Goal: Task Accomplishment & Management: Complete application form

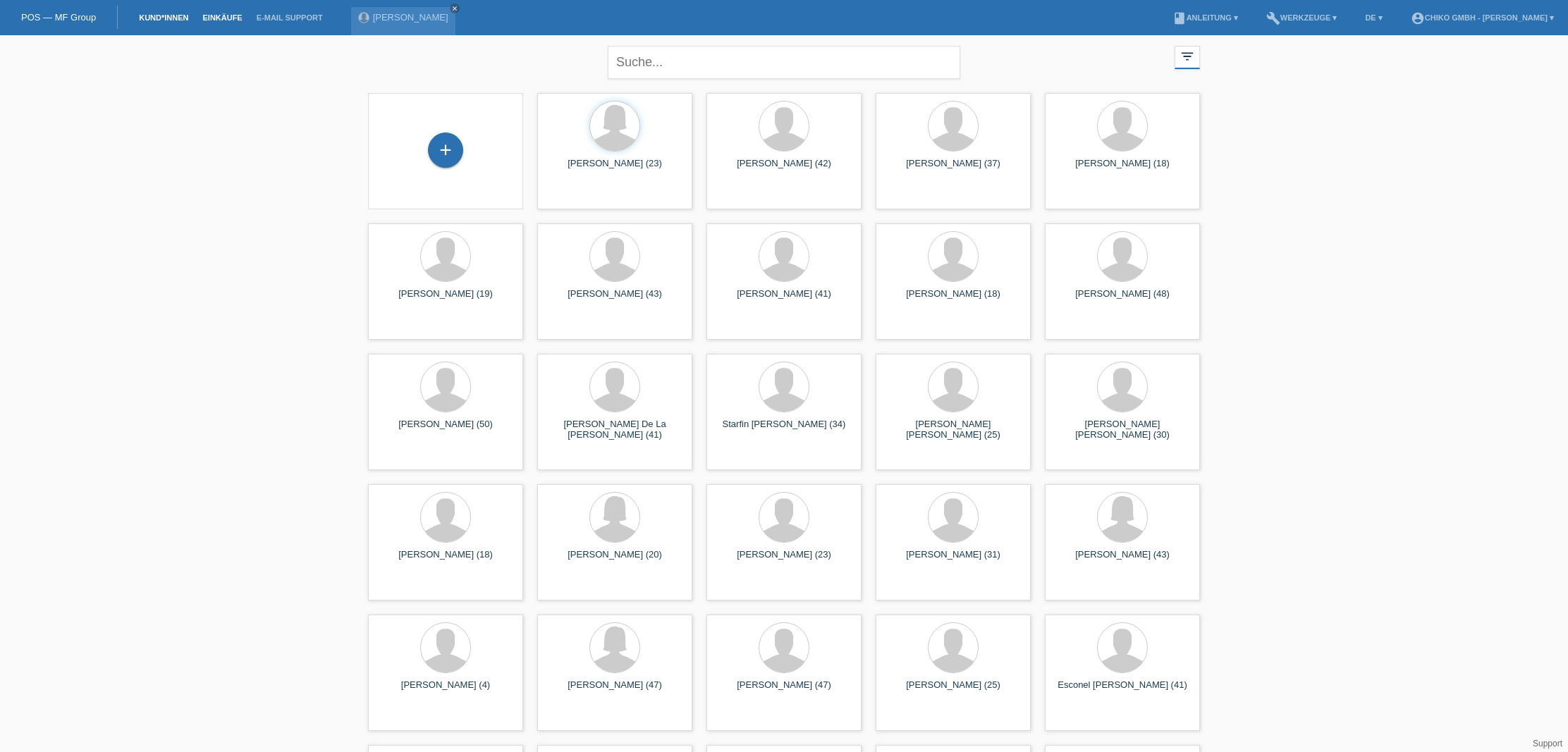
scroll to position [0, 1]
click at [222, 16] on link "Einkäufe" at bounding box center [222, 18] width 54 height 8
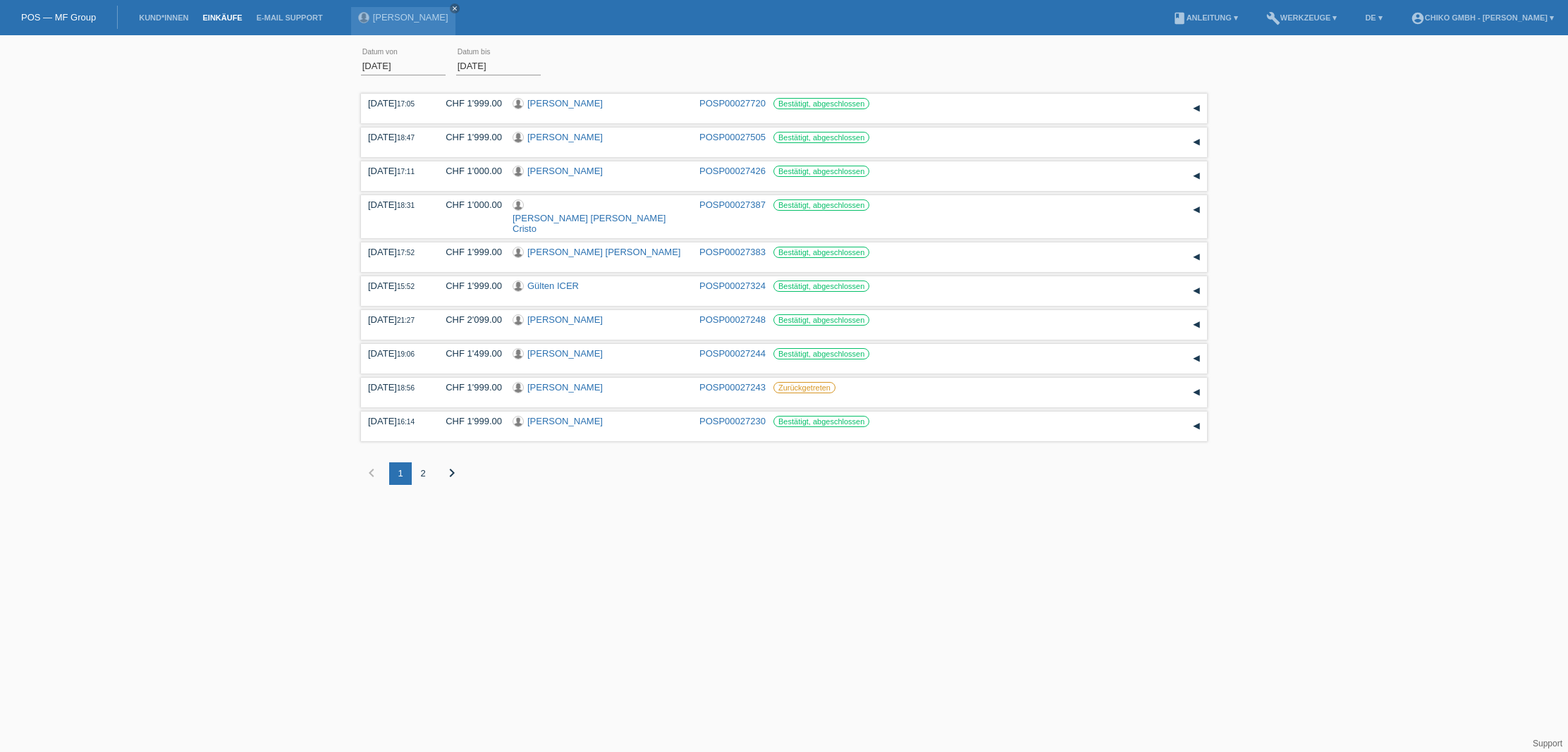
scroll to position [0, 1]
click at [429, 464] on div "2" at bounding box center [423, 473] width 23 height 23
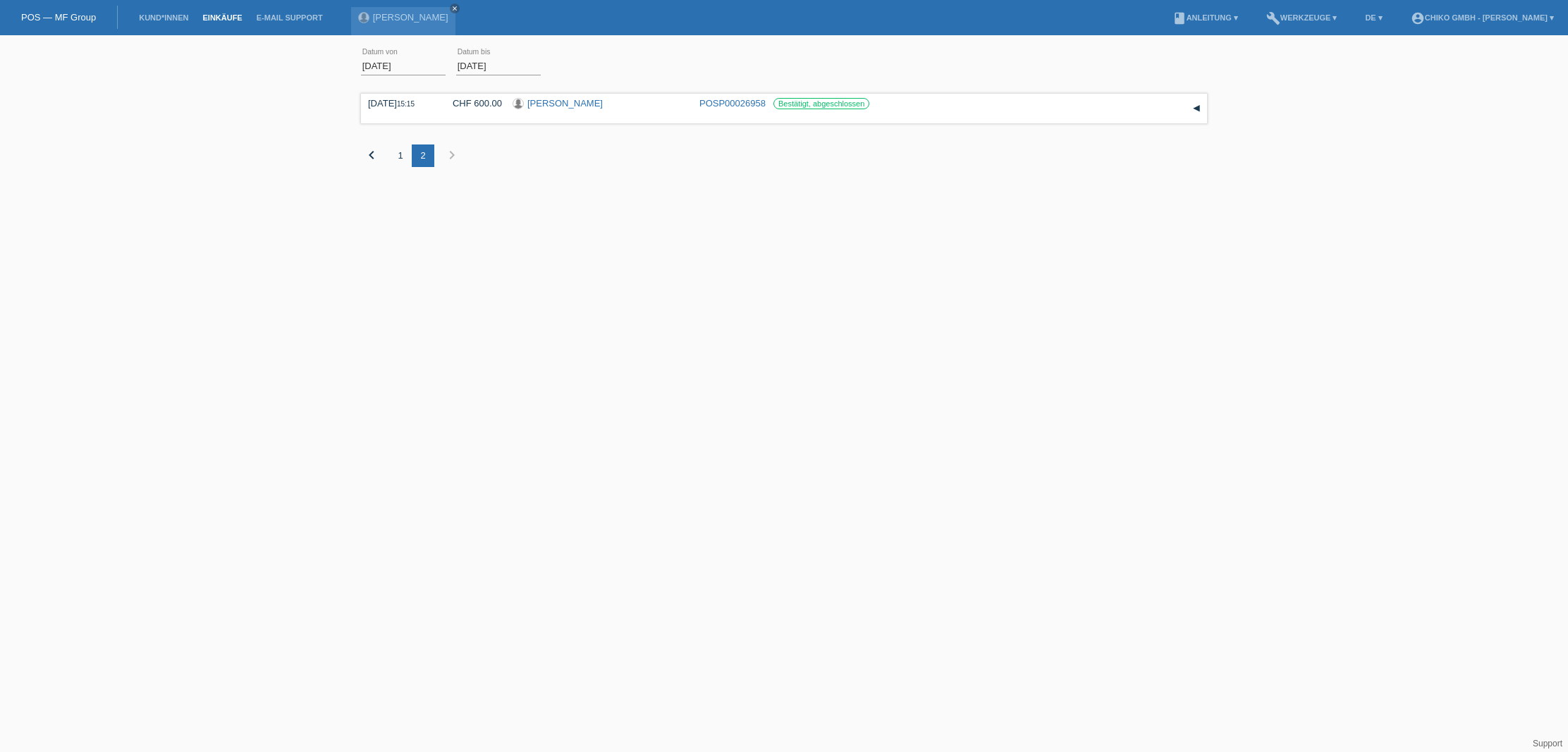
scroll to position [0, 0]
click at [399, 67] on input "01.09.2025" at bounding box center [403, 66] width 84 height 18
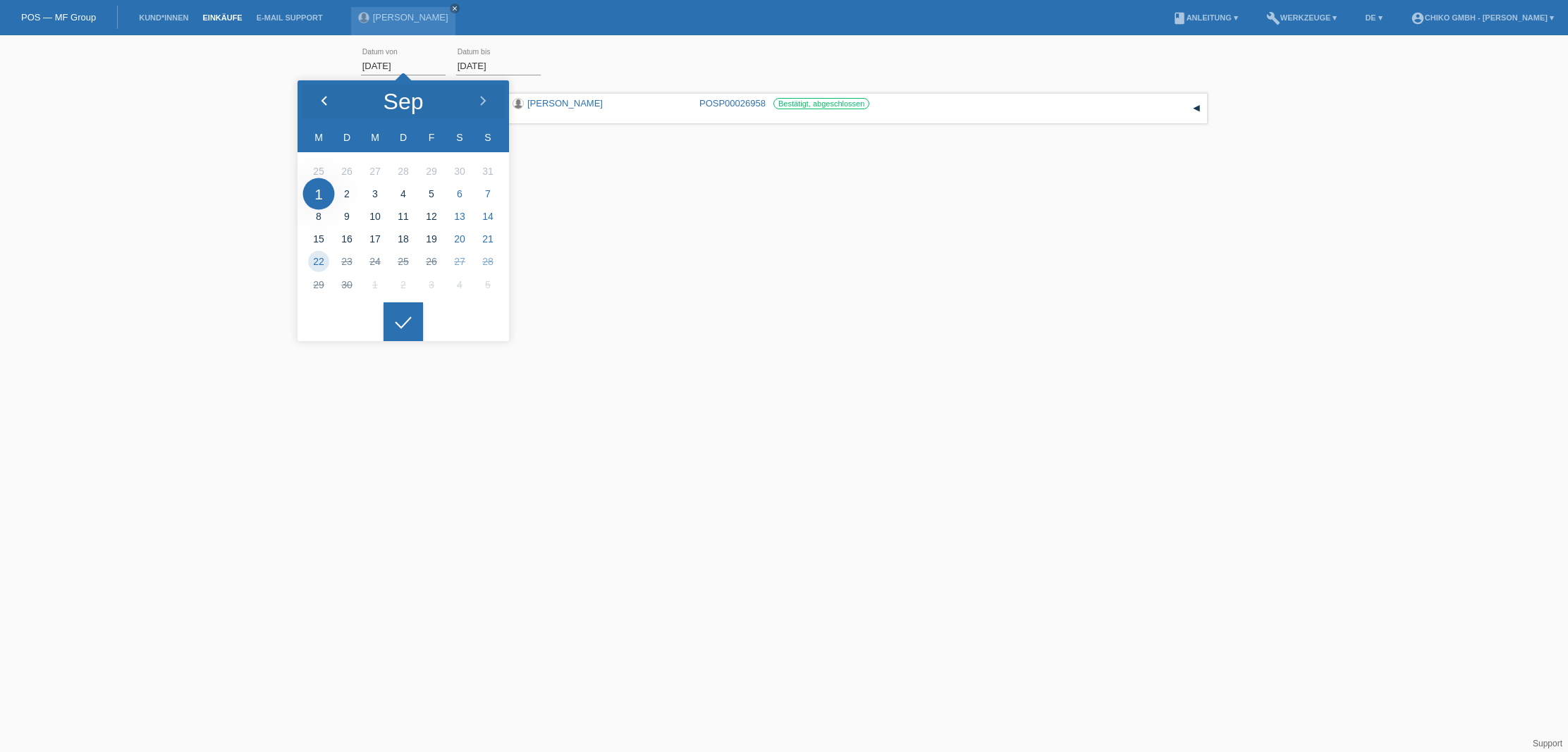
click at [330, 99] on div at bounding box center [324, 101] width 53 height 42
type input "01.08.2025"
click at [408, 321] on icon at bounding box center [403, 323] width 23 height 13
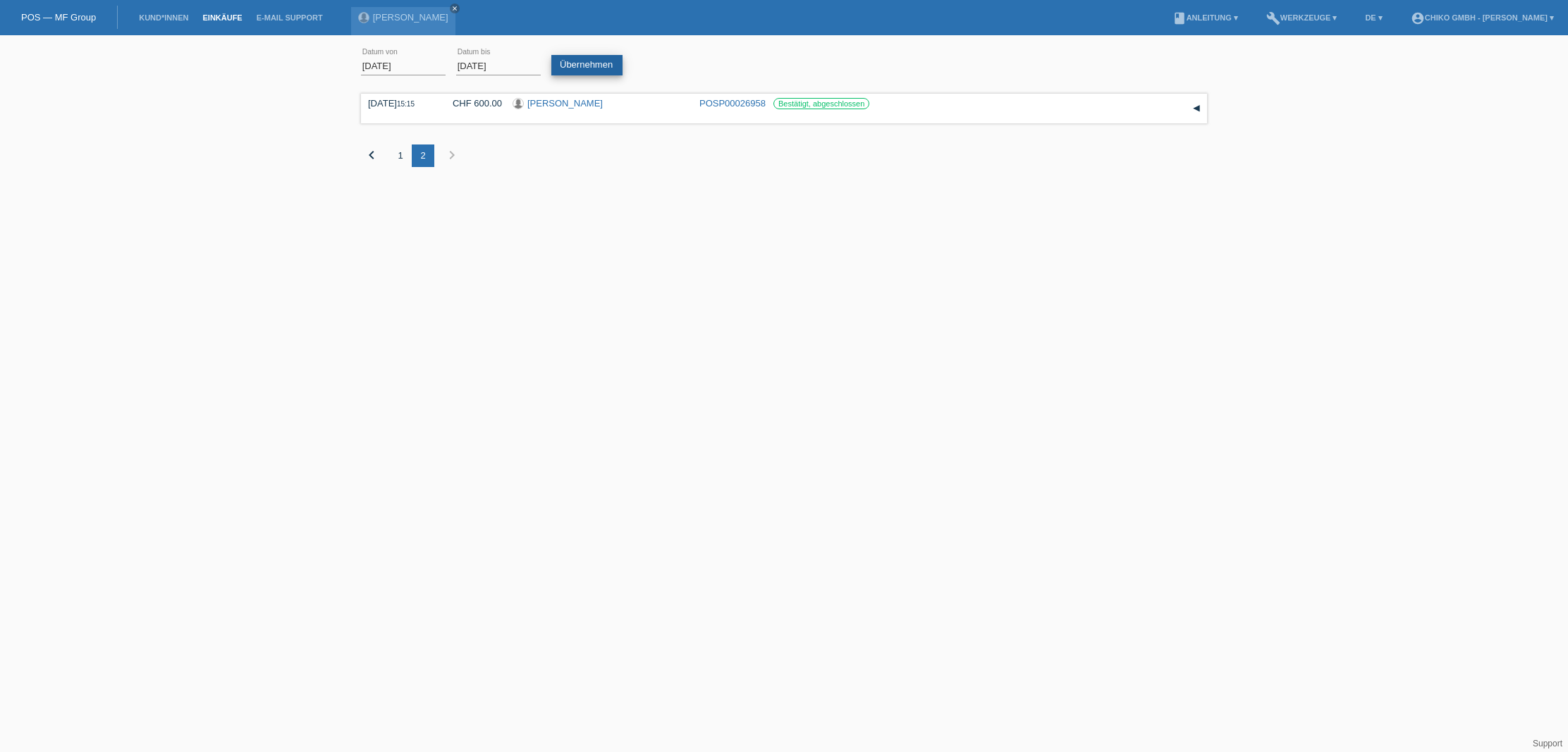
click at [594, 61] on link "Übernehmen" at bounding box center [586, 65] width 71 height 20
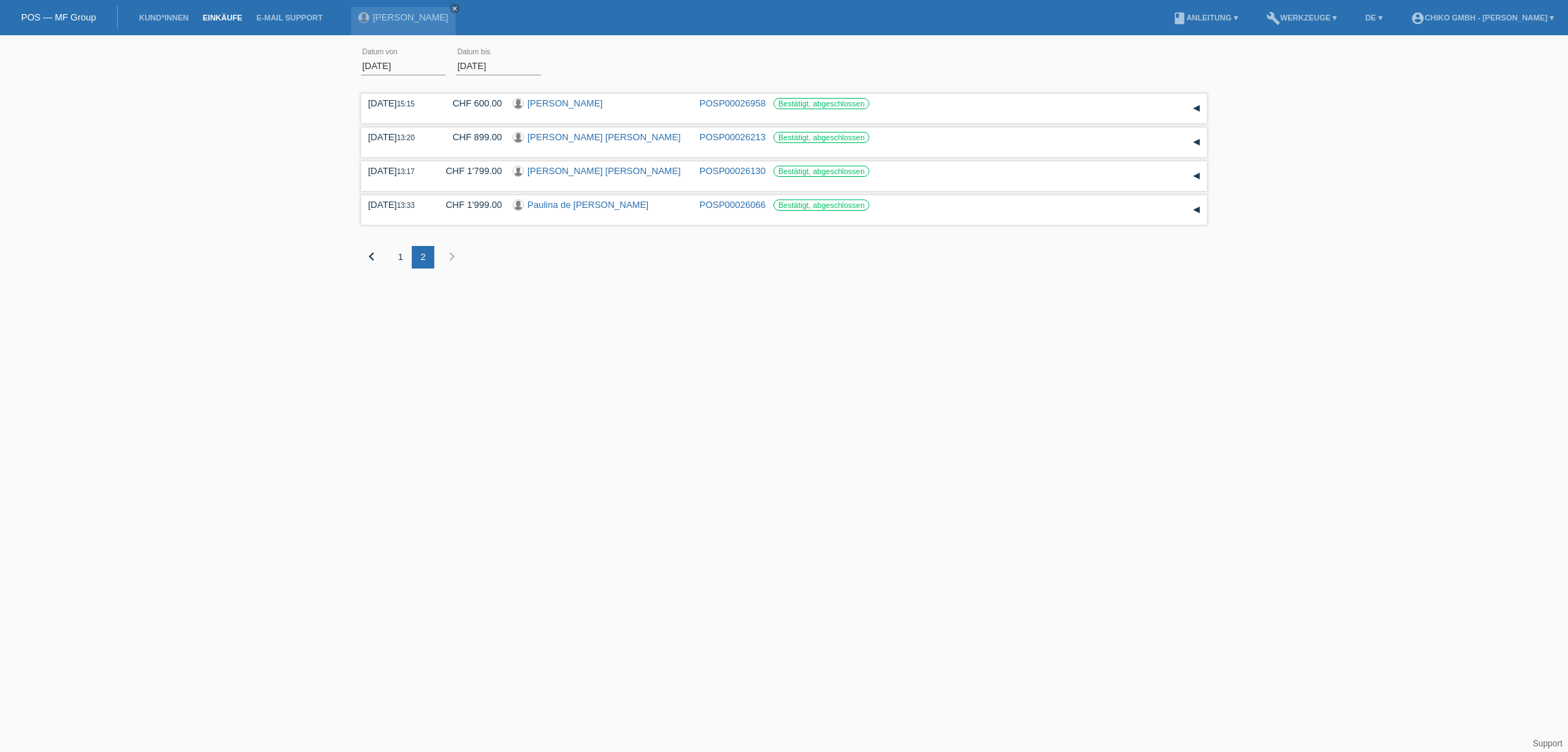
click at [455, 257] on icon "chevron_right" at bounding box center [452, 256] width 17 height 17
click at [369, 259] on icon "chevron_left" at bounding box center [372, 256] width 17 height 17
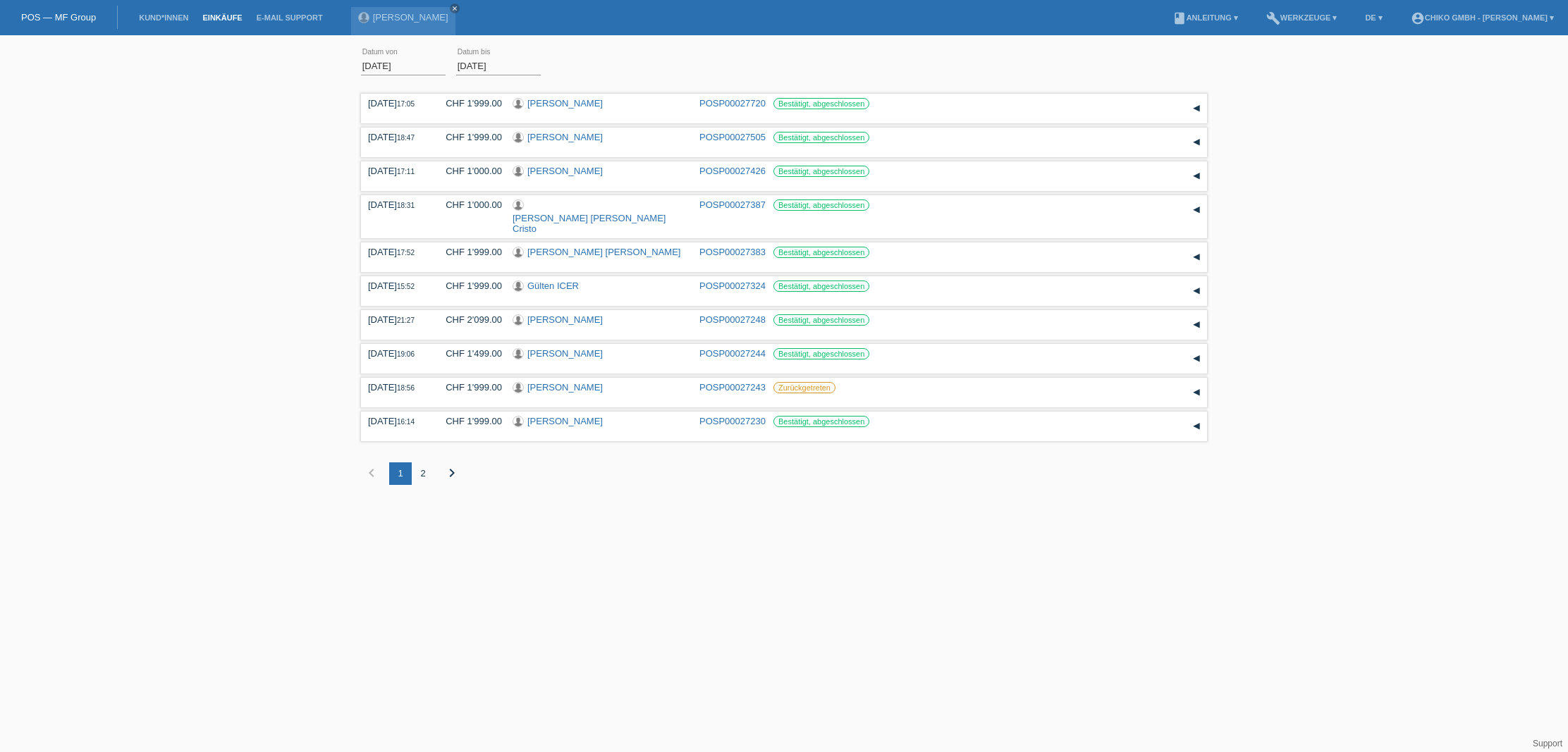
click at [219, 15] on link "Einkäufe" at bounding box center [222, 18] width 54 height 8
click at [174, 19] on link "Kund*innen" at bounding box center [163, 18] width 63 height 8
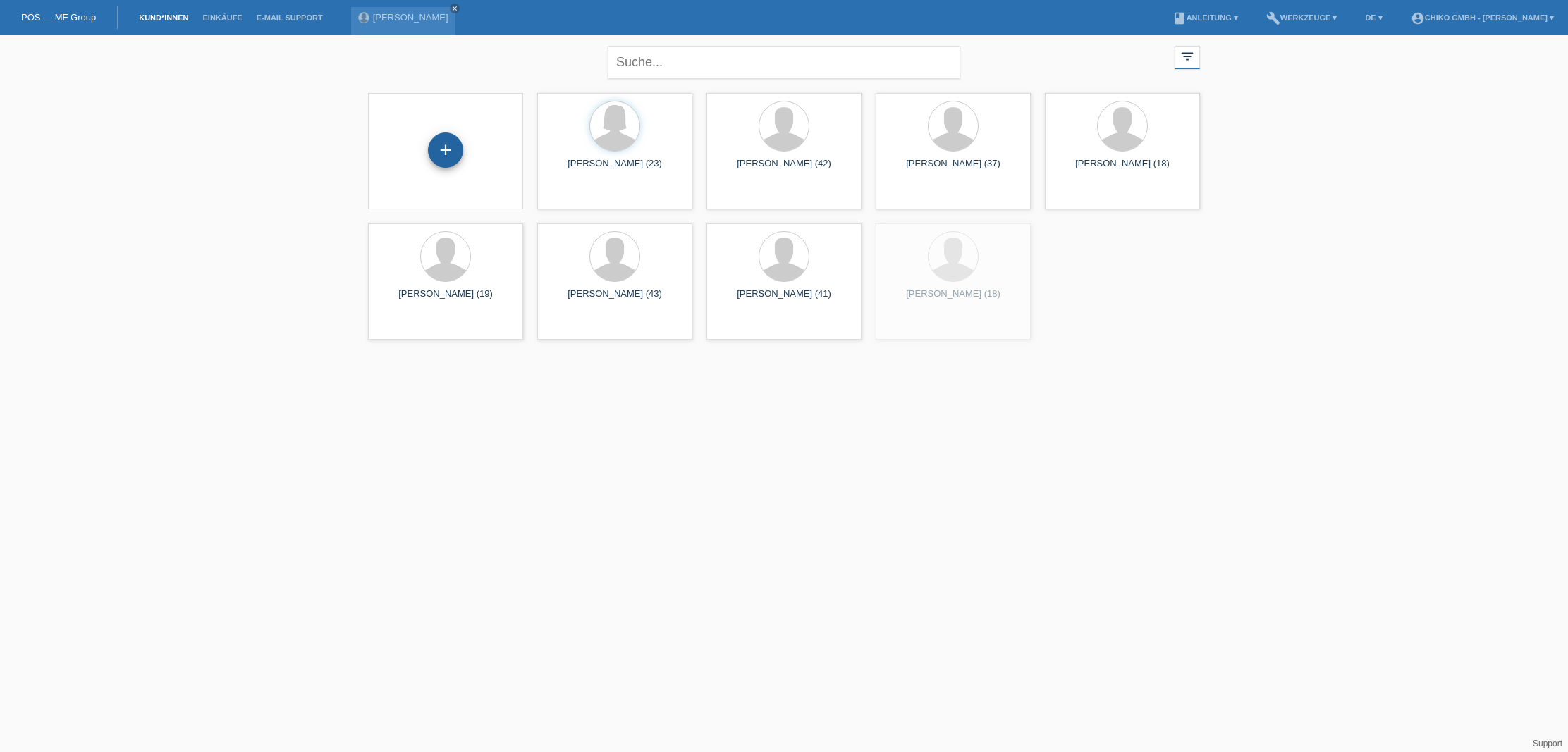
click at [446, 152] on div "+" at bounding box center [446, 150] width 35 height 35
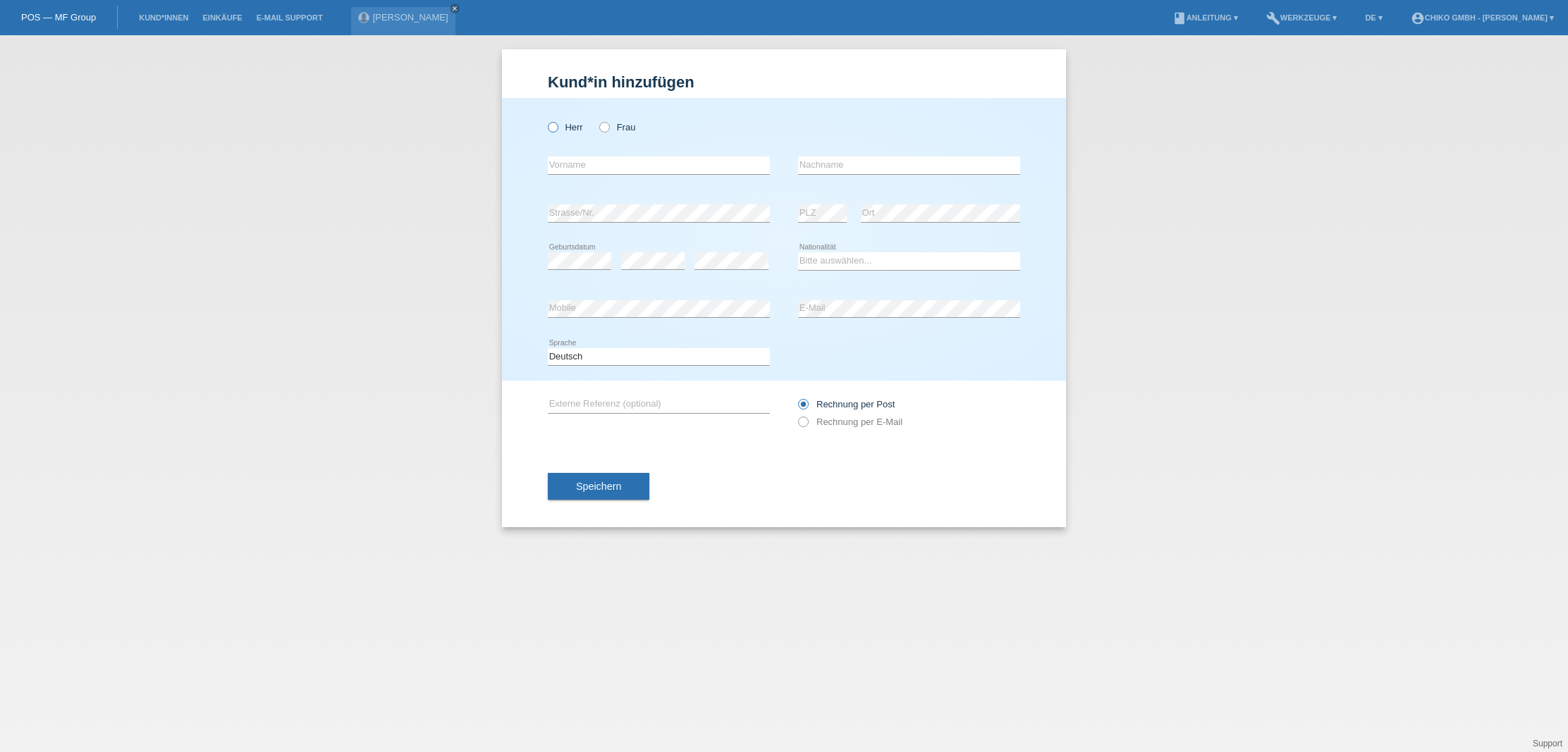
click at [571, 130] on label "Herr" at bounding box center [565, 127] width 35 height 11
click at [557, 130] on input "Herr" at bounding box center [552, 126] width 9 height 9
radio input "true"
click at [627, 163] on input "Edney" at bounding box center [659, 165] width 222 height 18
type input "Edney"
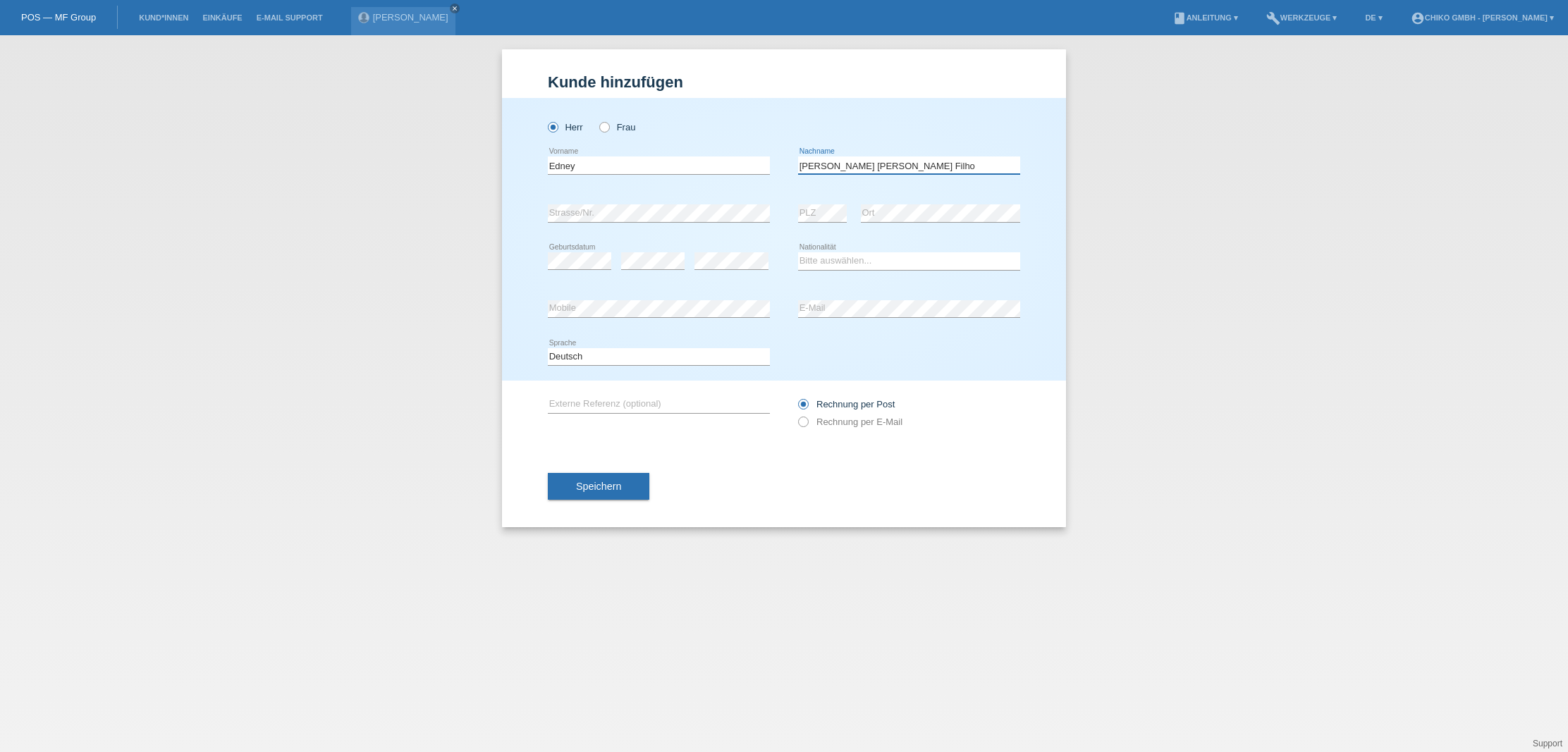
type input "Souza De Araujo Filho"
select select "BR"
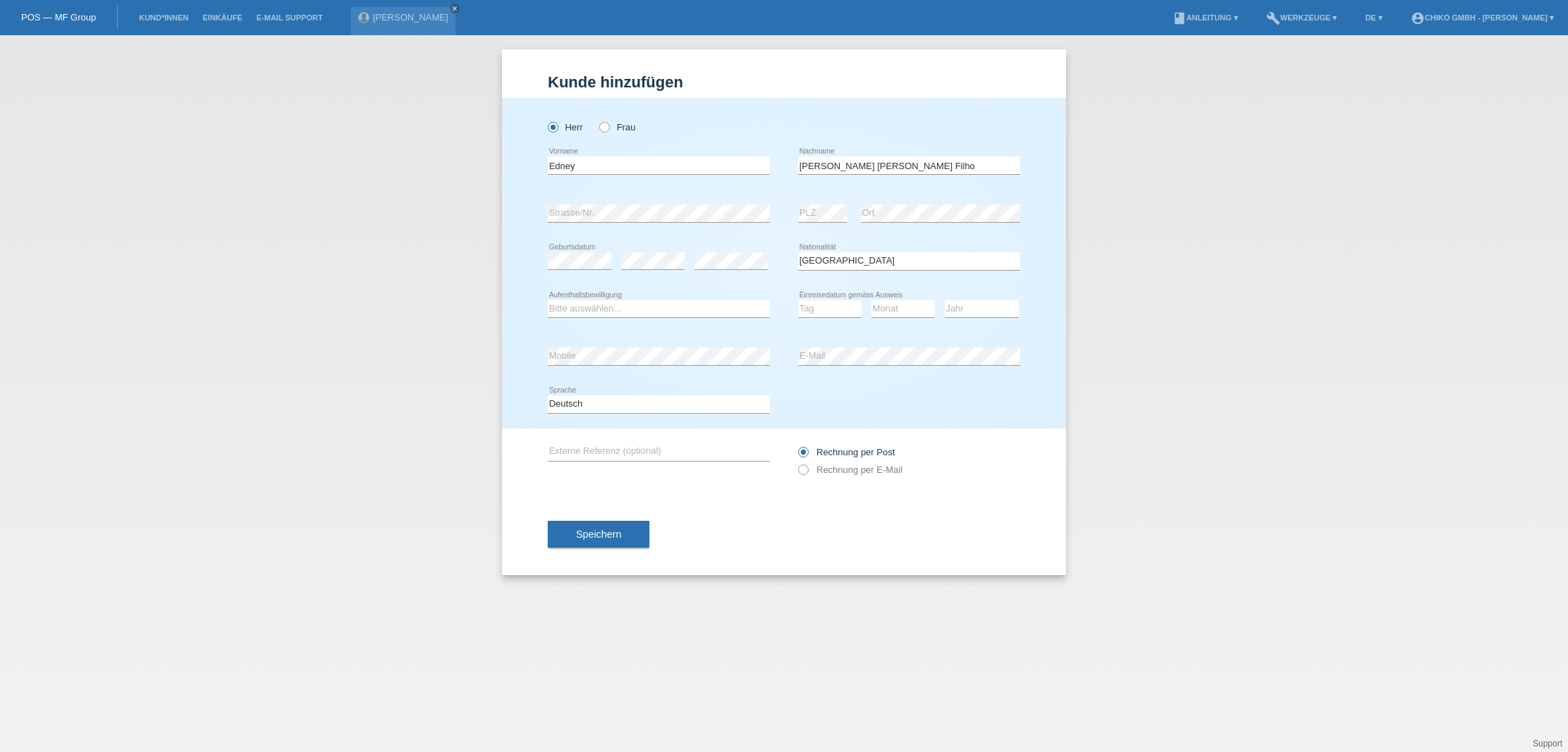
click at [634, 347] on div "error Mobile" at bounding box center [659, 356] width 222 height 48
select select "C"
select select "30"
select select "09"
select select "2010"
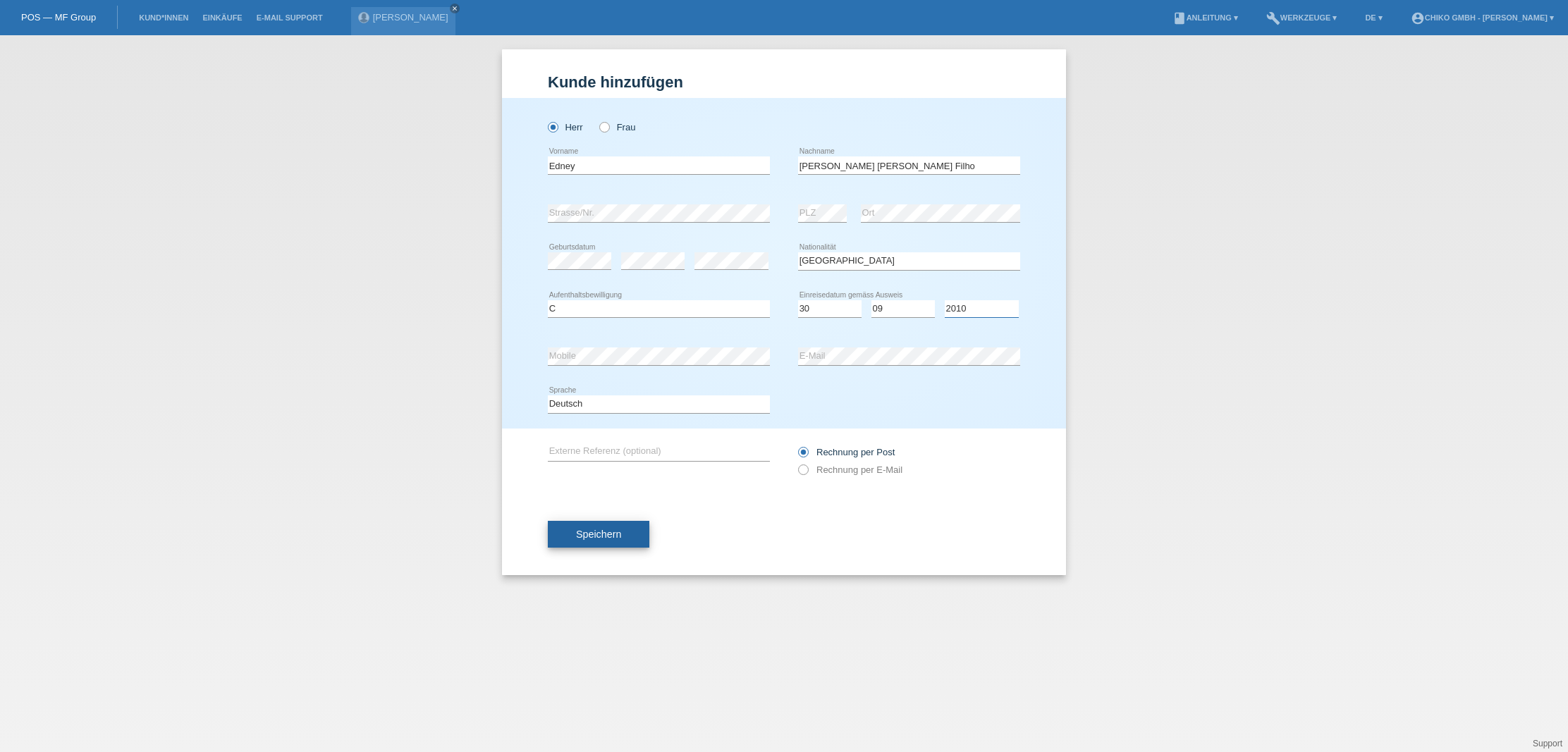
scroll to position [0, 1]
click at [595, 529] on span "Speichern" at bounding box center [599, 533] width 45 height 11
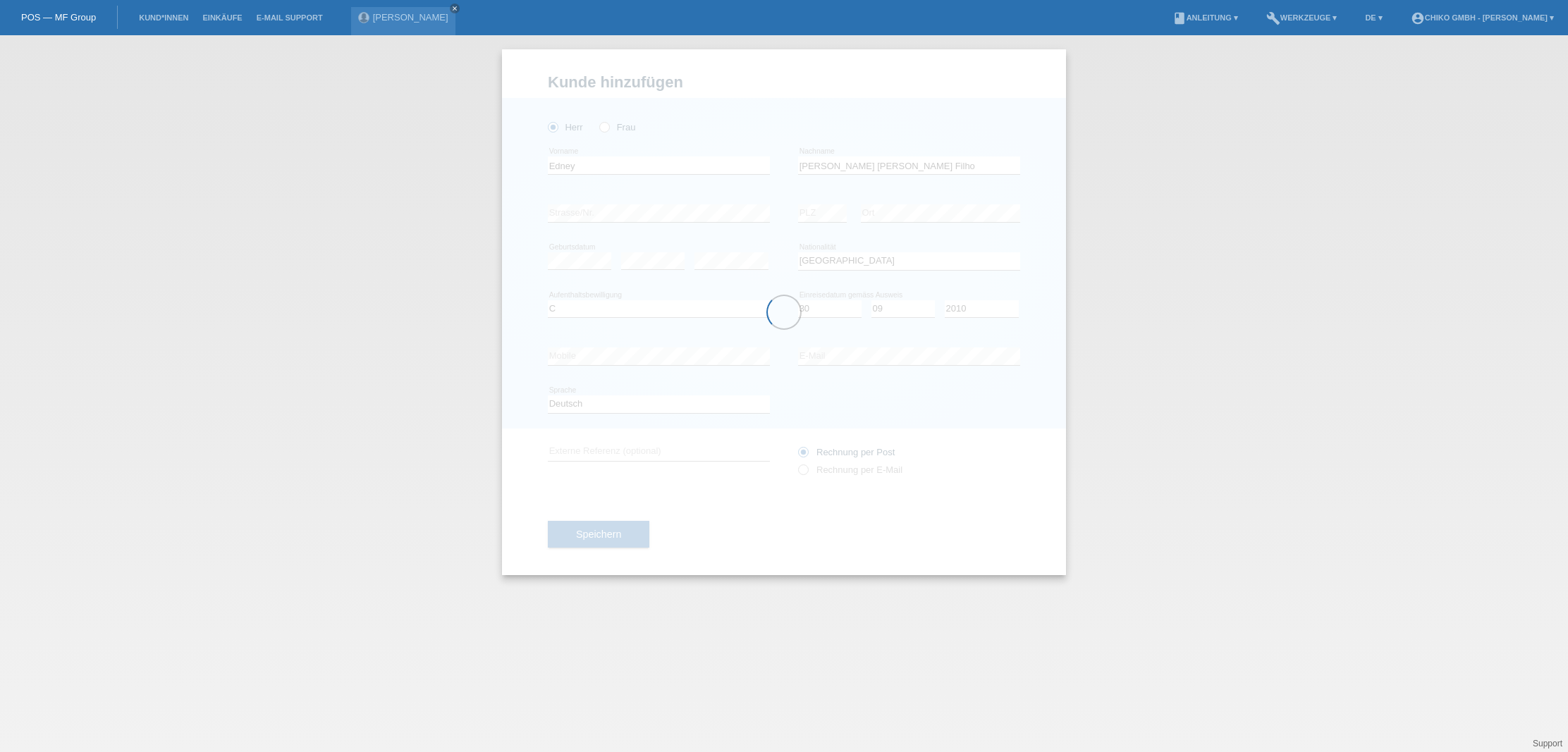
scroll to position [0, 0]
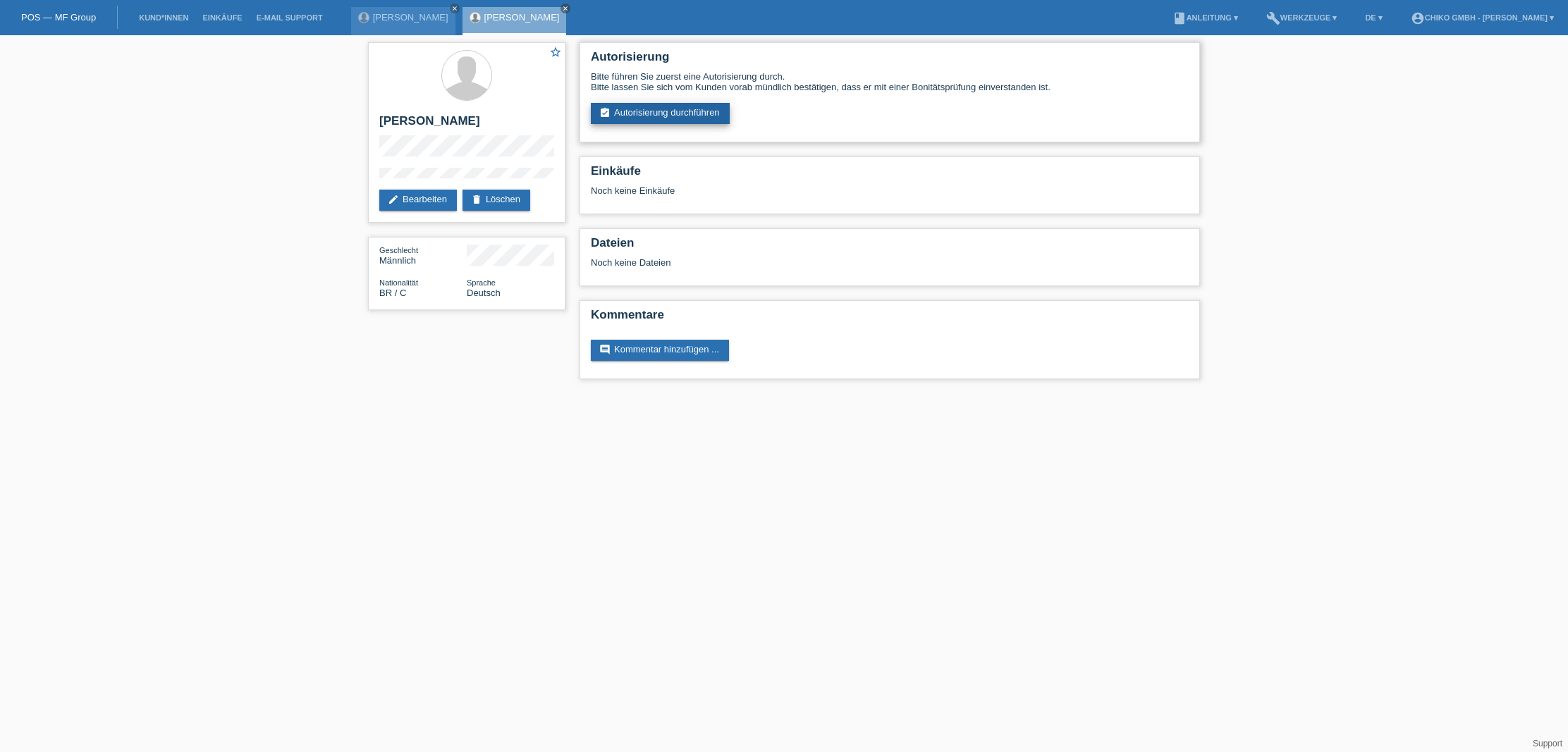
click at [661, 116] on link "assignment_turned_in Autorisierung durchführen" at bounding box center [660, 113] width 139 height 21
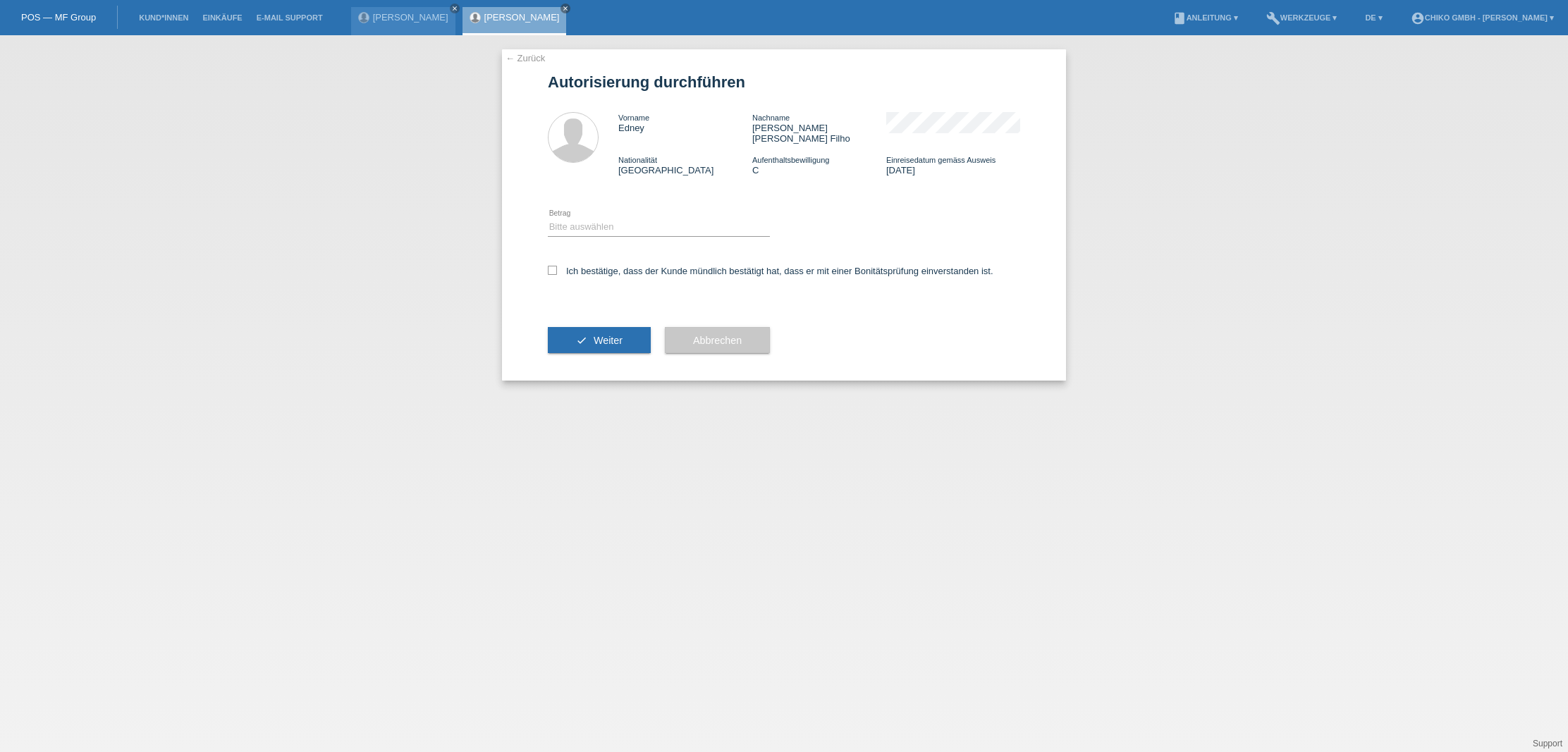
drag, startPoint x: 626, startPoint y: 205, endPoint x: 629, endPoint y: 212, distance: 7.6
click at [627, 207] on div "Bitte auswählen CHF 1.00 - CHF 499.00 CHF 500.00 - CHF 1'999.00 CHF 2'000.00 - …" at bounding box center [659, 227] width 222 height 48
select select "2"
click at [562, 265] on div "Ich bestätige, dass der Kunde mündlich bestätigt hat, dass er mit einer Bonität…" at bounding box center [784, 275] width 473 height 48
click at [563, 265] on label "Ich bestätige, dass der Kunde mündlich bestätigt hat, dass er mit einer Bonität…" at bounding box center [770, 270] width 446 height 11
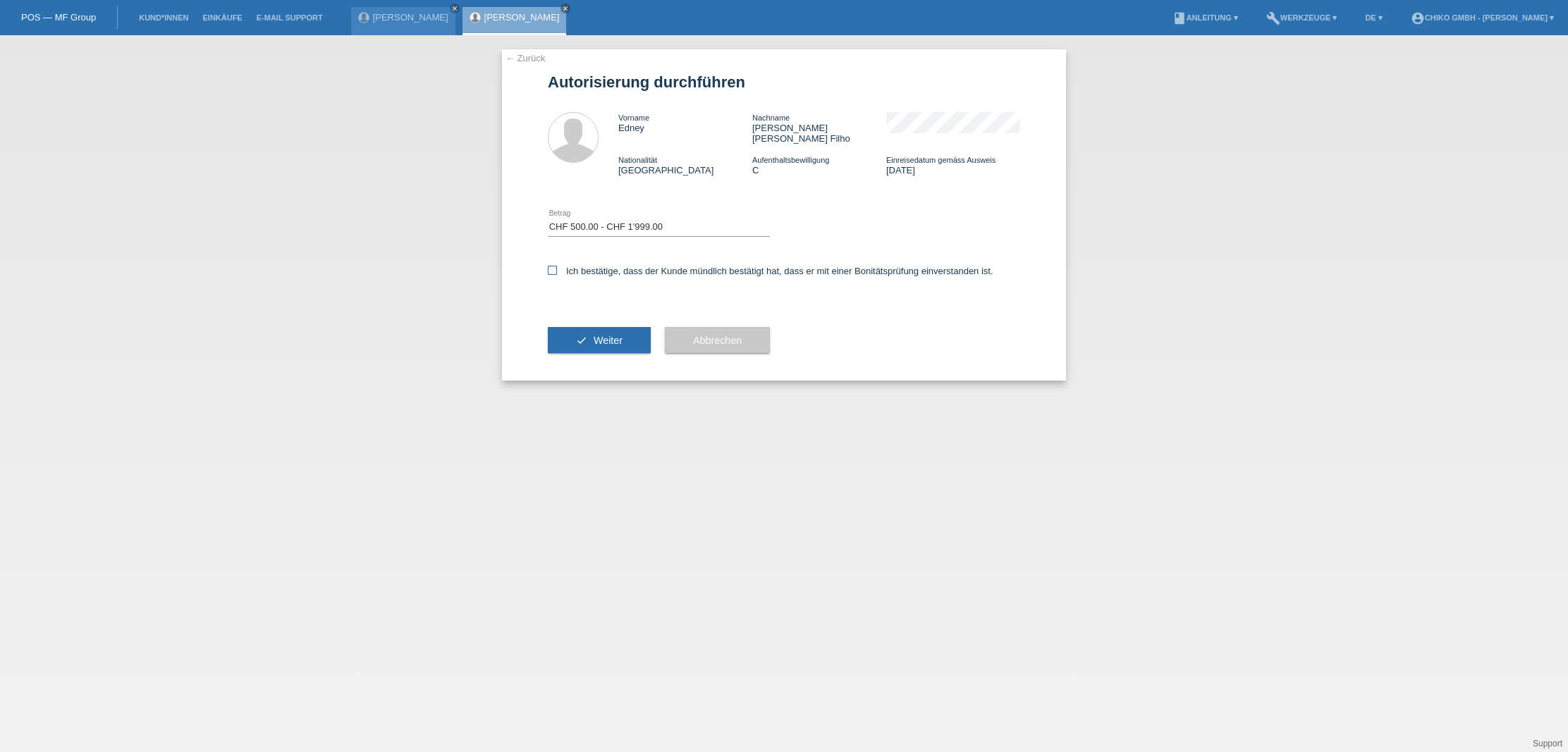
click at [557, 265] on input "Ich bestätige, dass der Kunde mündlich bestätigt hat, dass er mit einer Bonität…" at bounding box center [552, 269] width 9 height 9
checkbox input "true"
click at [586, 327] on button "check Weiter" at bounding box center [599, 340] width 103 height 27
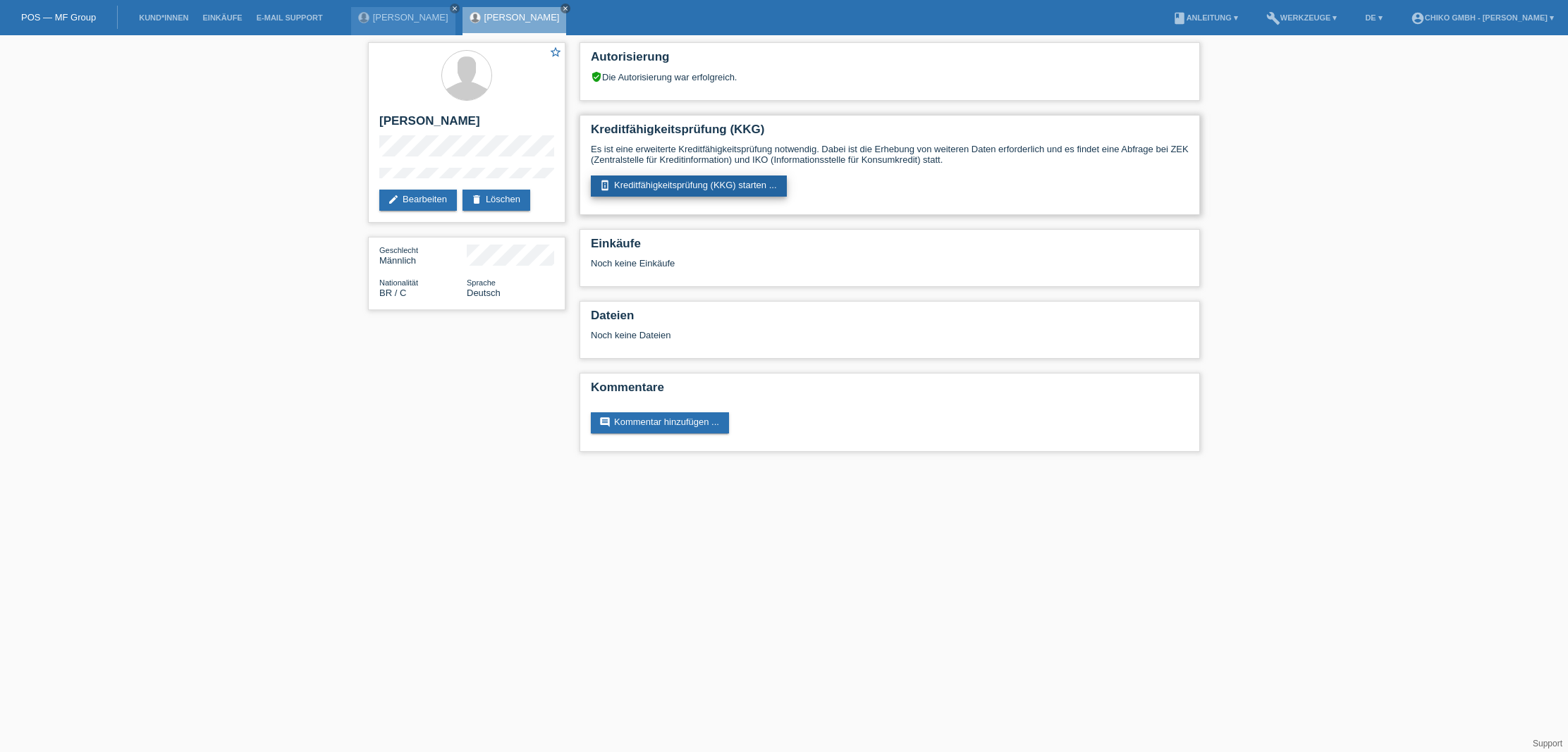
click at [730, 194] on link "perm_device_information Kreditfähigkeitsprüfung (KKG) starten ..." at bounding box center [688, 185] width 196 height 21
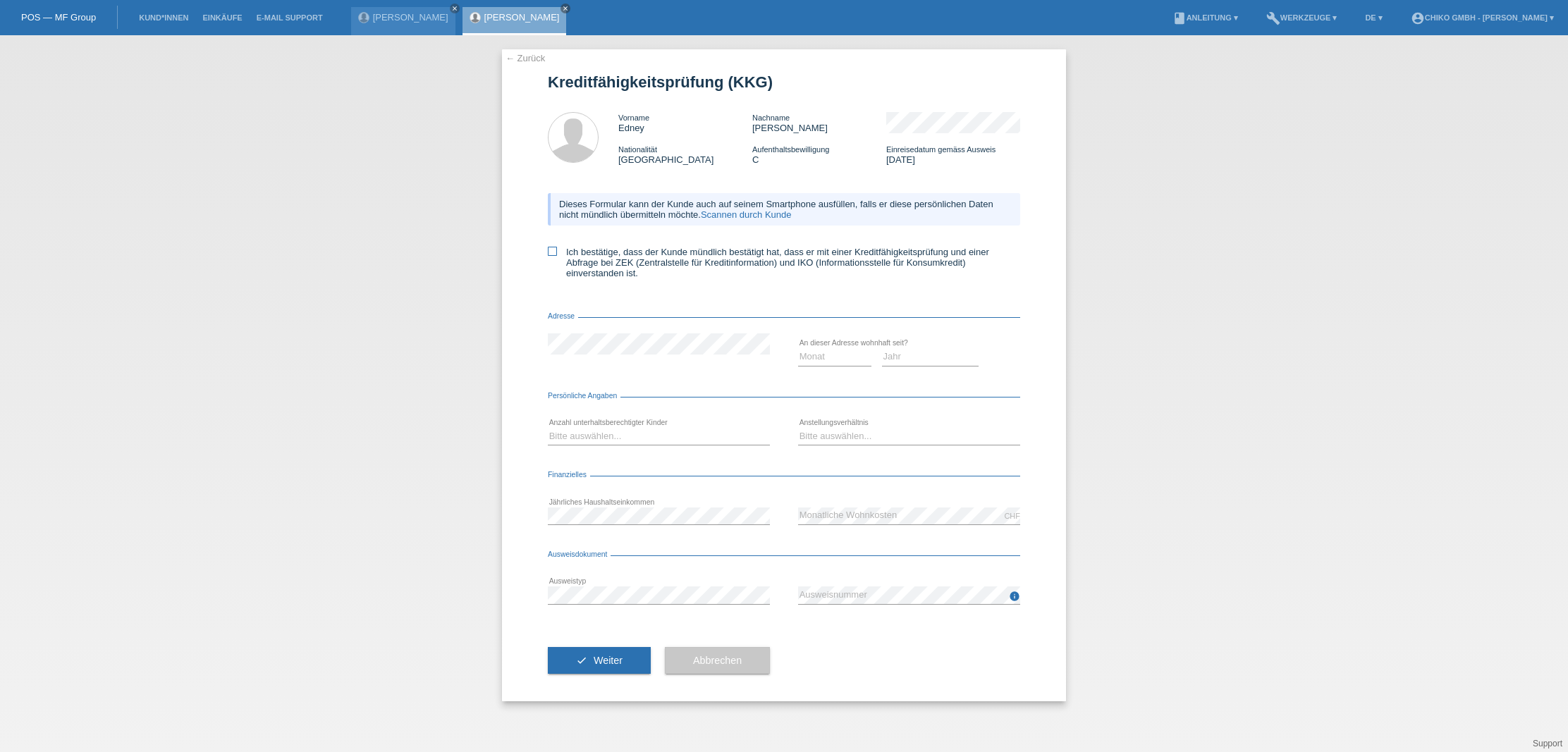
click at [552, 253] on icon at bounding box center [552, 251] width 9 height 9
click at [552, 253] on input "Ich bestätige, dass der Kunde mündlich bestätigt hat, dass er mit einer Kreditf…" at bounding box center [552, 251] width 9 height 9
checkbox input "true"
select select "01"
select select "2025"
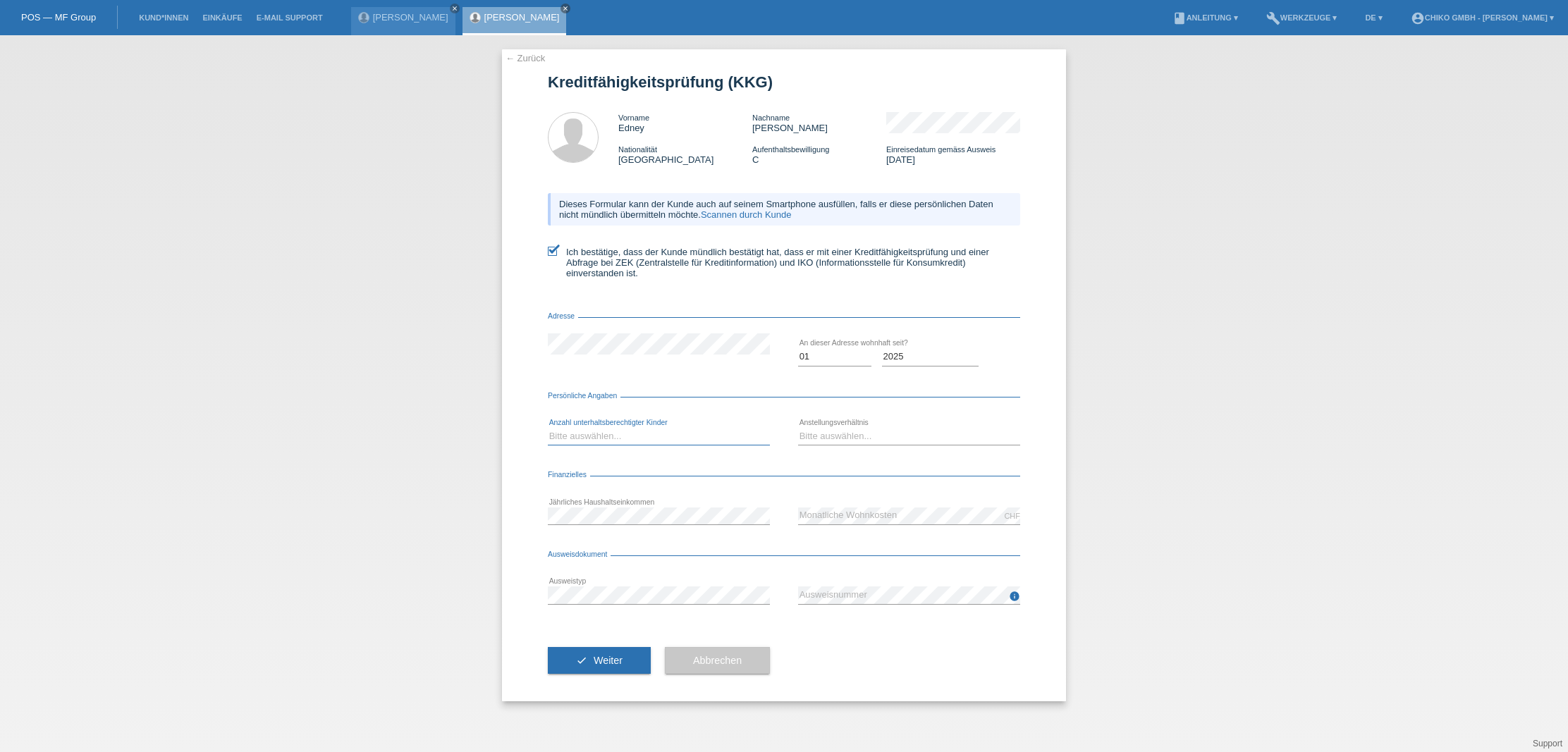
select select "1"
select select "UNLIMITED"
click at [611, 653] on button "check Weiter" at bounding box center [599, 660] width 103 height 27
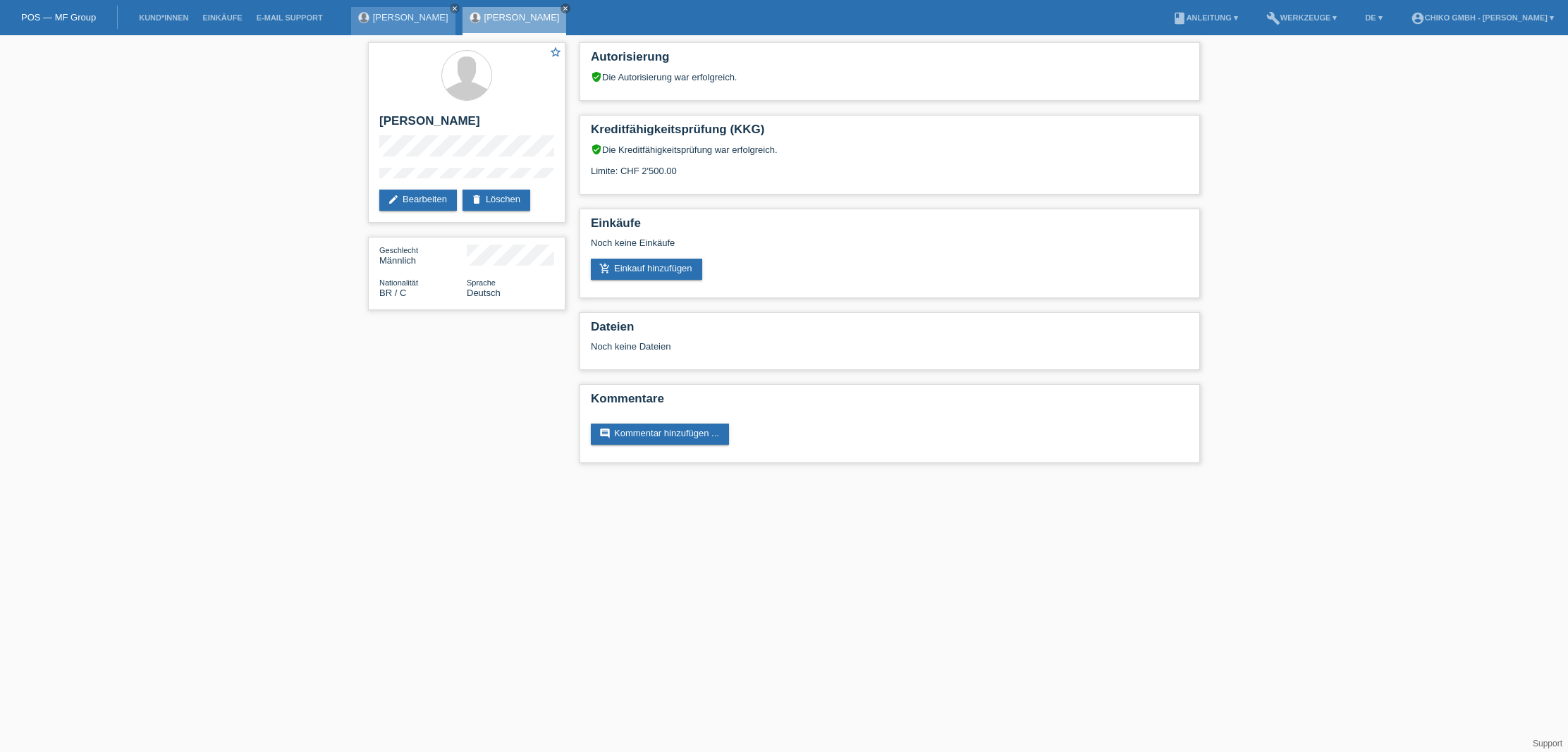
click at [412, 18] on link "[PERSON_NAME]" at bounding box center [411, 17] width 76 height 11
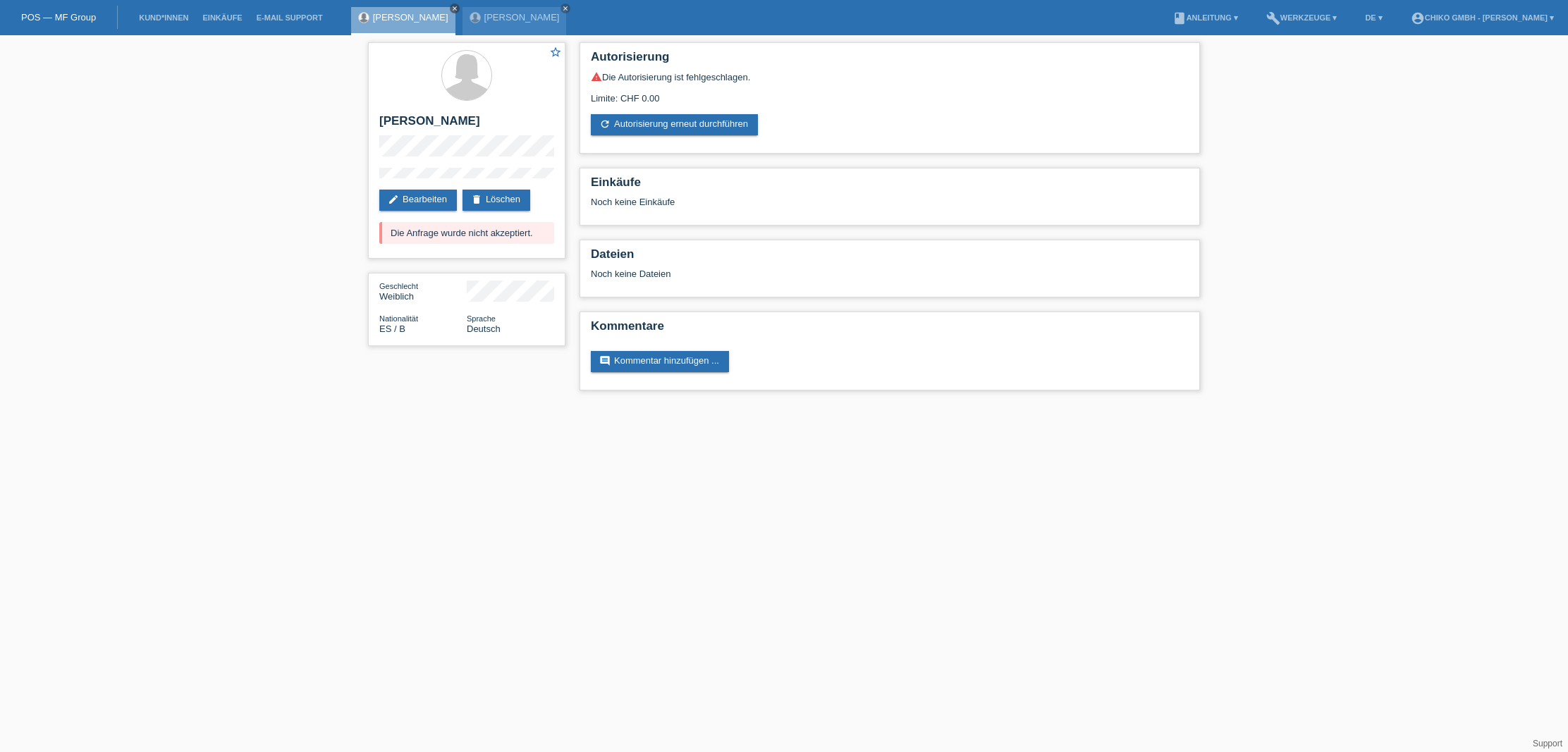
click at [458, 9] on icon "close" at bounding box center [454, 8] width 7 height 7
click at [421, 19] on link "[PERSON_NAME]" at bounding box center [411, 17] width 76 height 11
